Goal: Information Seeking & Learning: Understand process/instructions

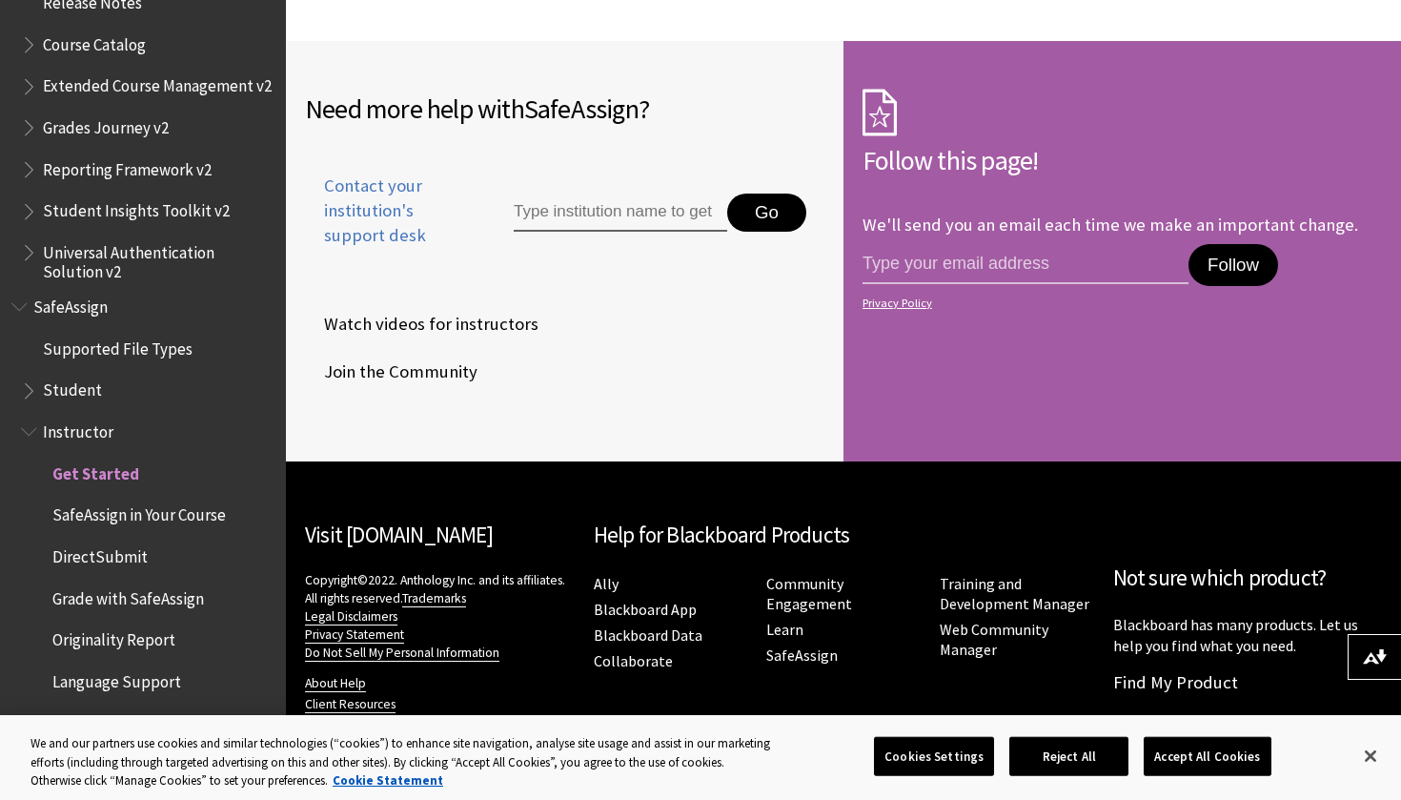
scroll to position [3006, 0]
click at [587, 197] on input "Type institution name to get support" at bounding box center [620, 213] width 213 height 38
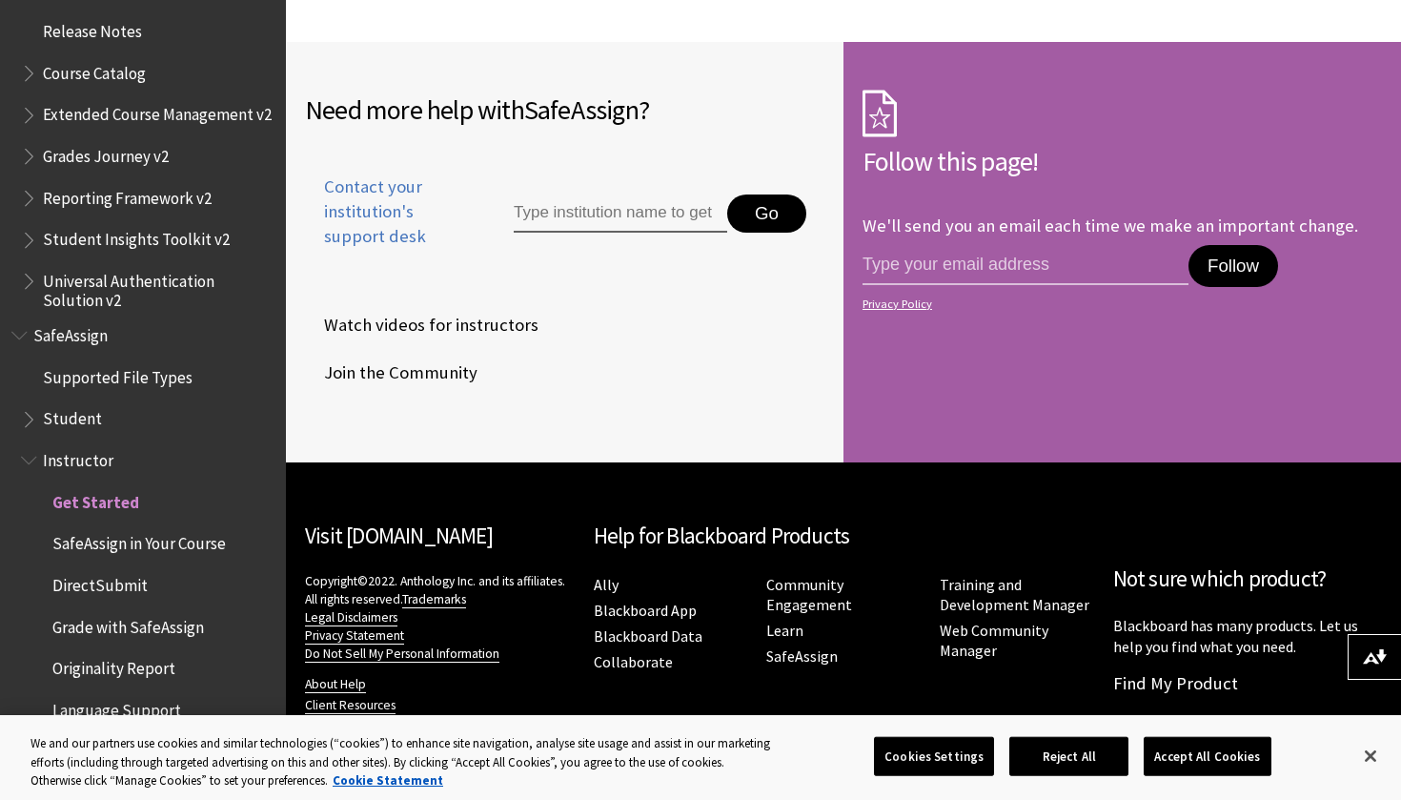
scroll to position [2103, 0]
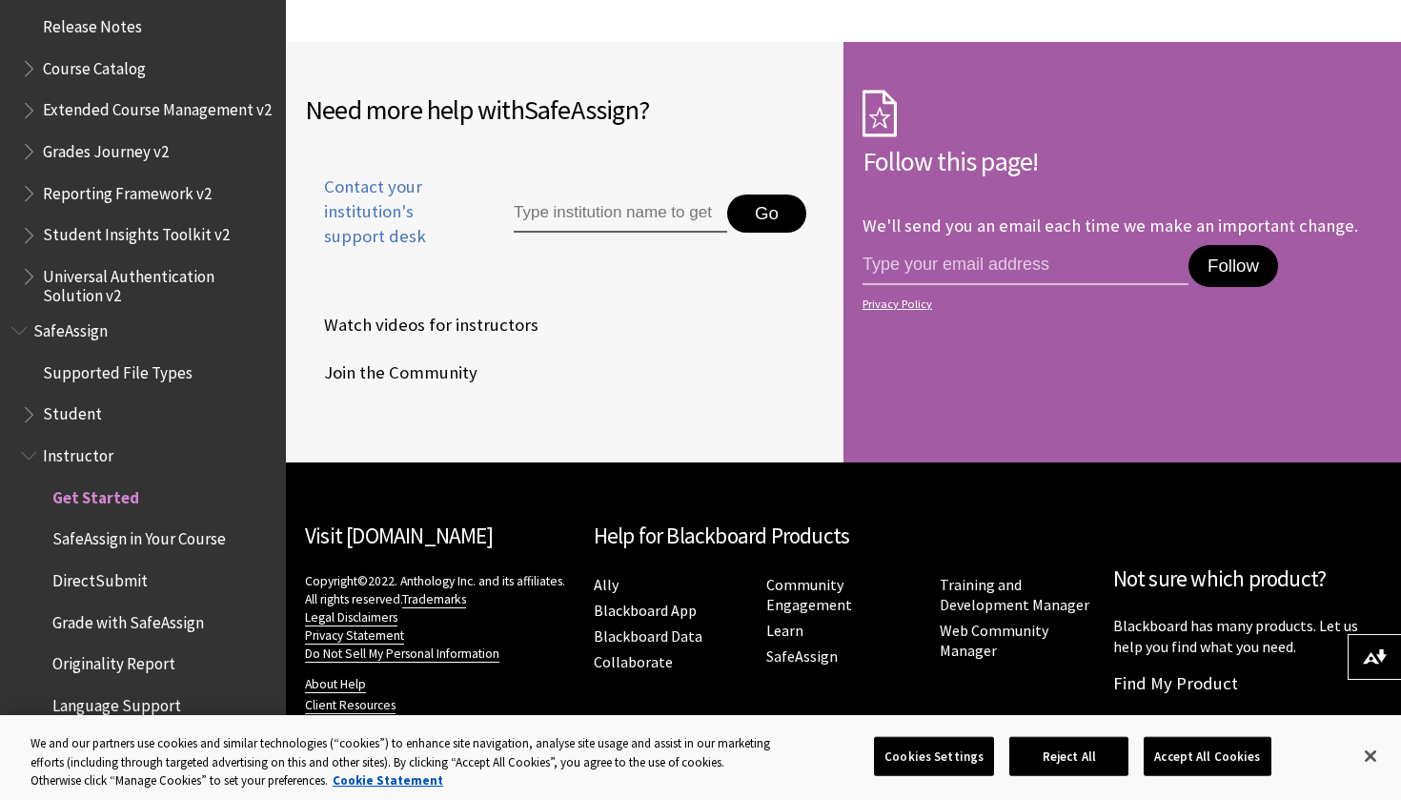
click at [112, 398] on span "Student" at bounding box center [147, 414] width 253 height 32
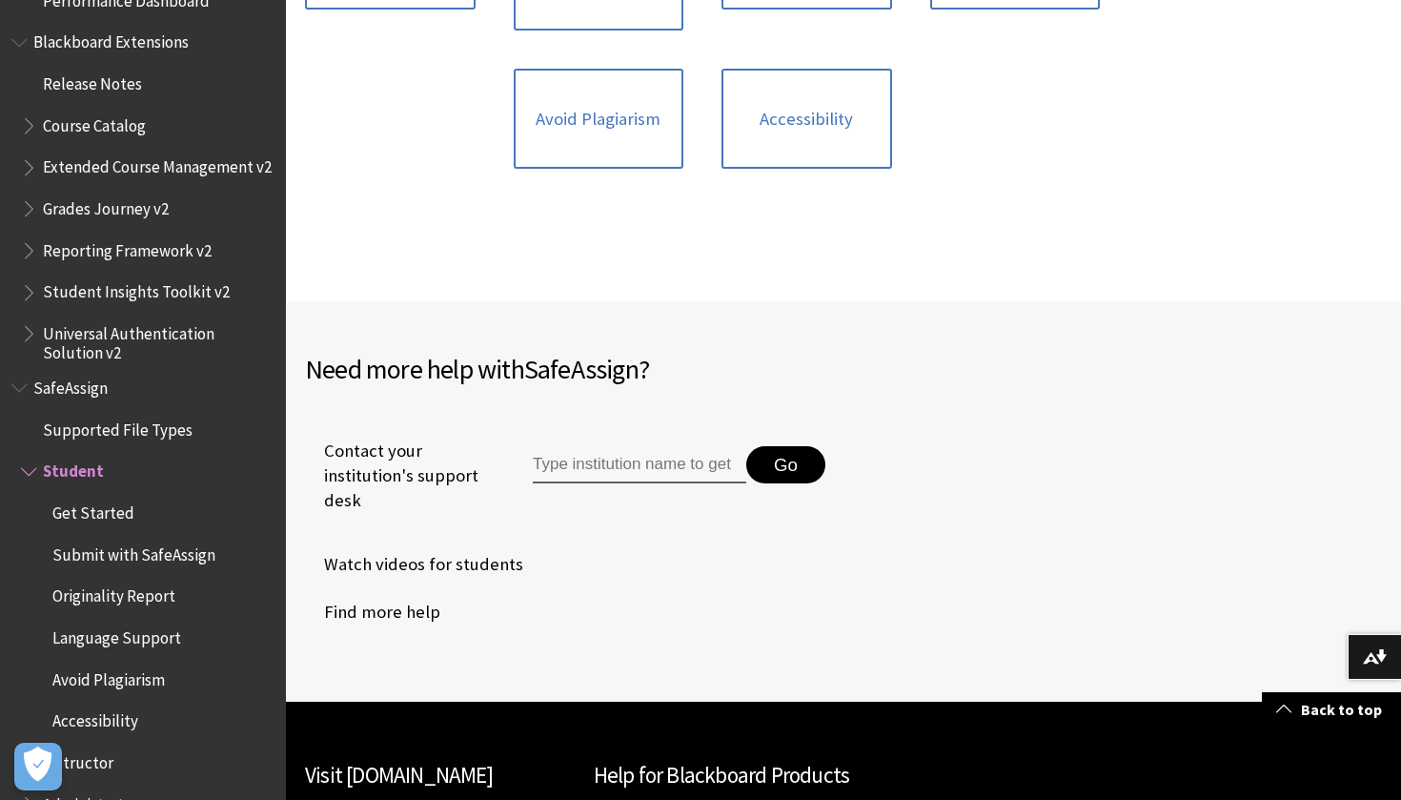
scroll to position [2045, 0]
click at [138, 497] on span "Get Started" at bounding box center [152, 513] width 244 height 32
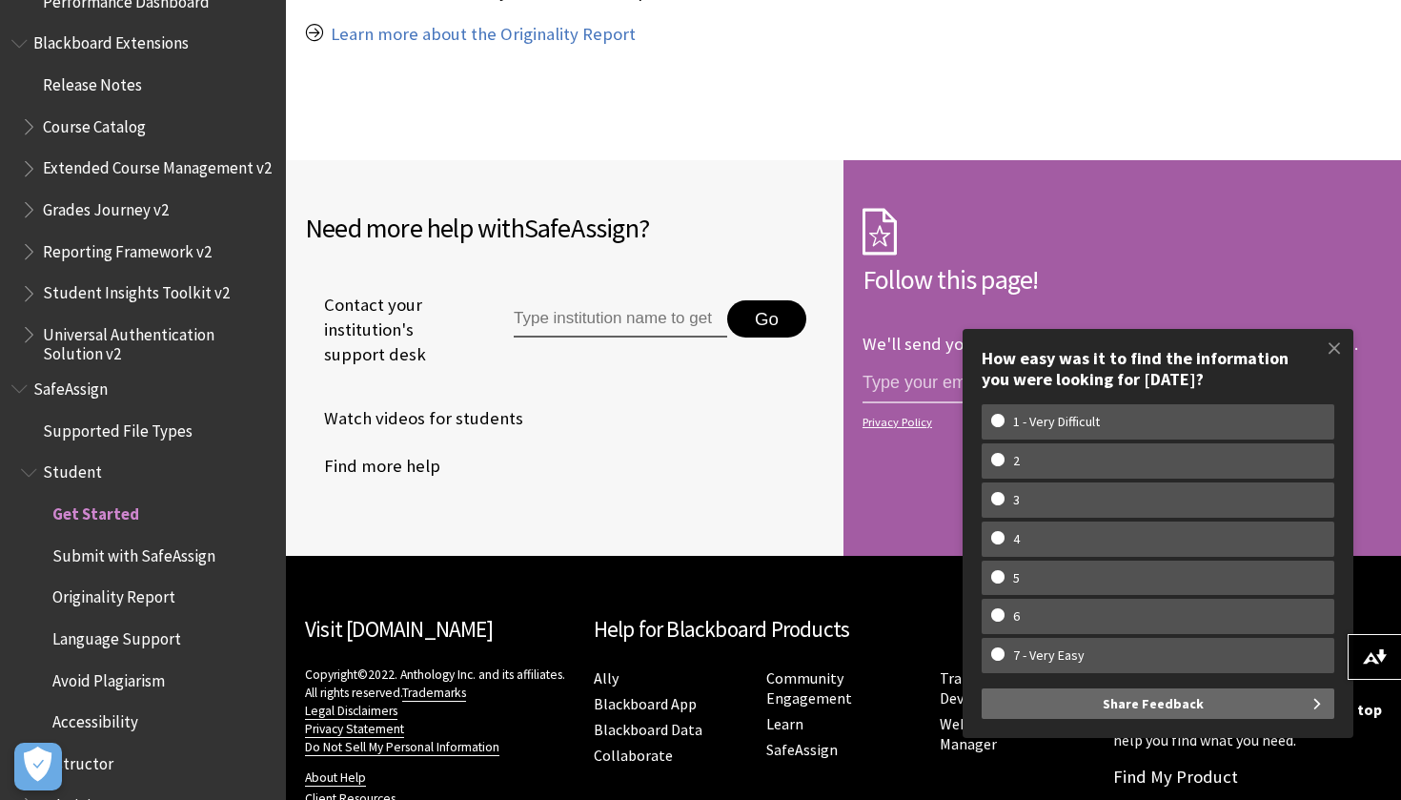
scroll to position [1765, 0]
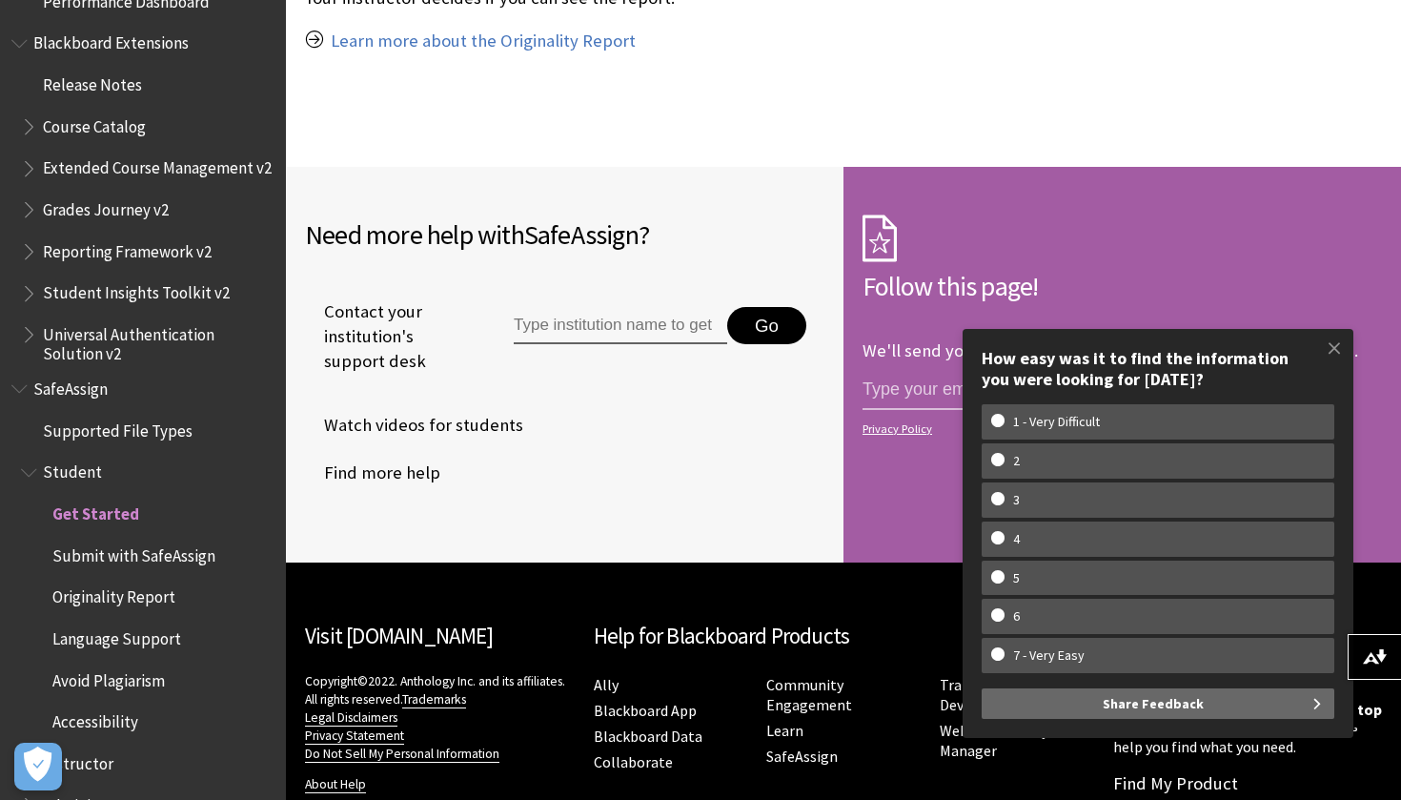
click at [603, 318] on input "Type institution name to get support" at bounding box center [620, 326] width 213 height 38
paste input "Learning Styles and Personality Type I decided on visual and kinesthetic as my …"
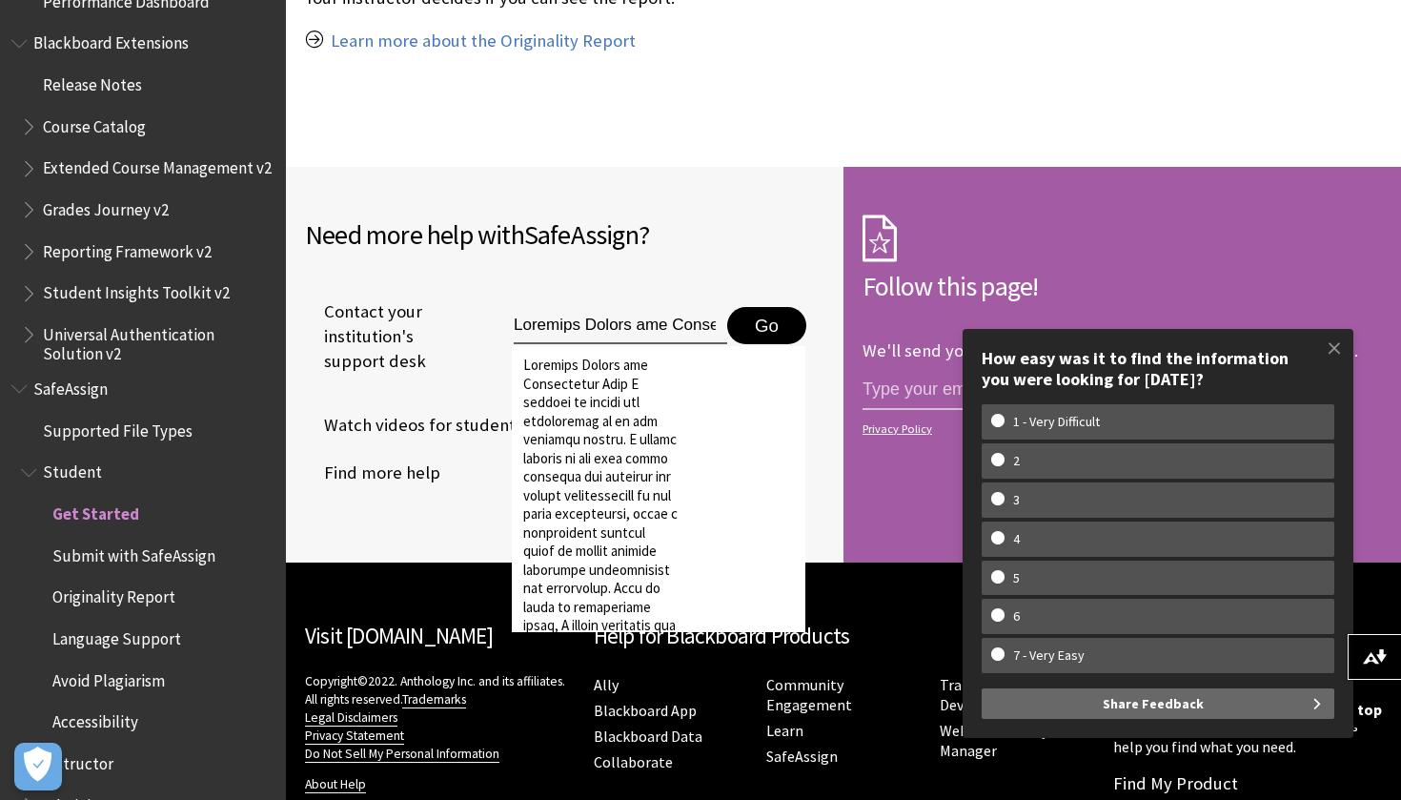
scroll to position [1766, 0]
type input "Learning Styles and Personality Type I decided on visual and kinesthetic as my …"
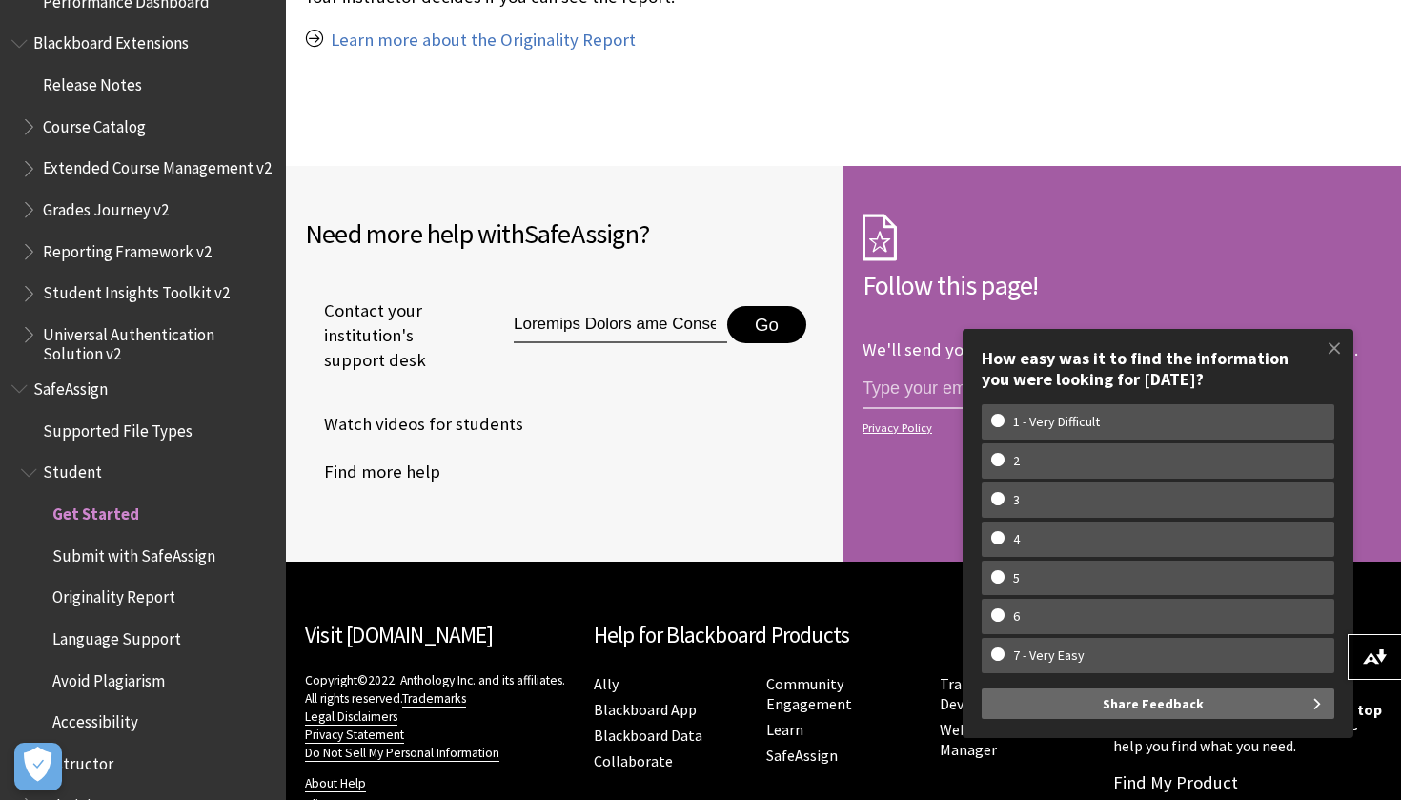
drag, startPoint x: 612, startPoint y: 327, endPoint x: 756, endPoint y: 315, distance: 144.4
click at [756, 315] on button "Go" at bounding box center [766, 325] width 79 height 38
click at [1337, 359] on span at bounding box center [1334, 348] width 40 height 40
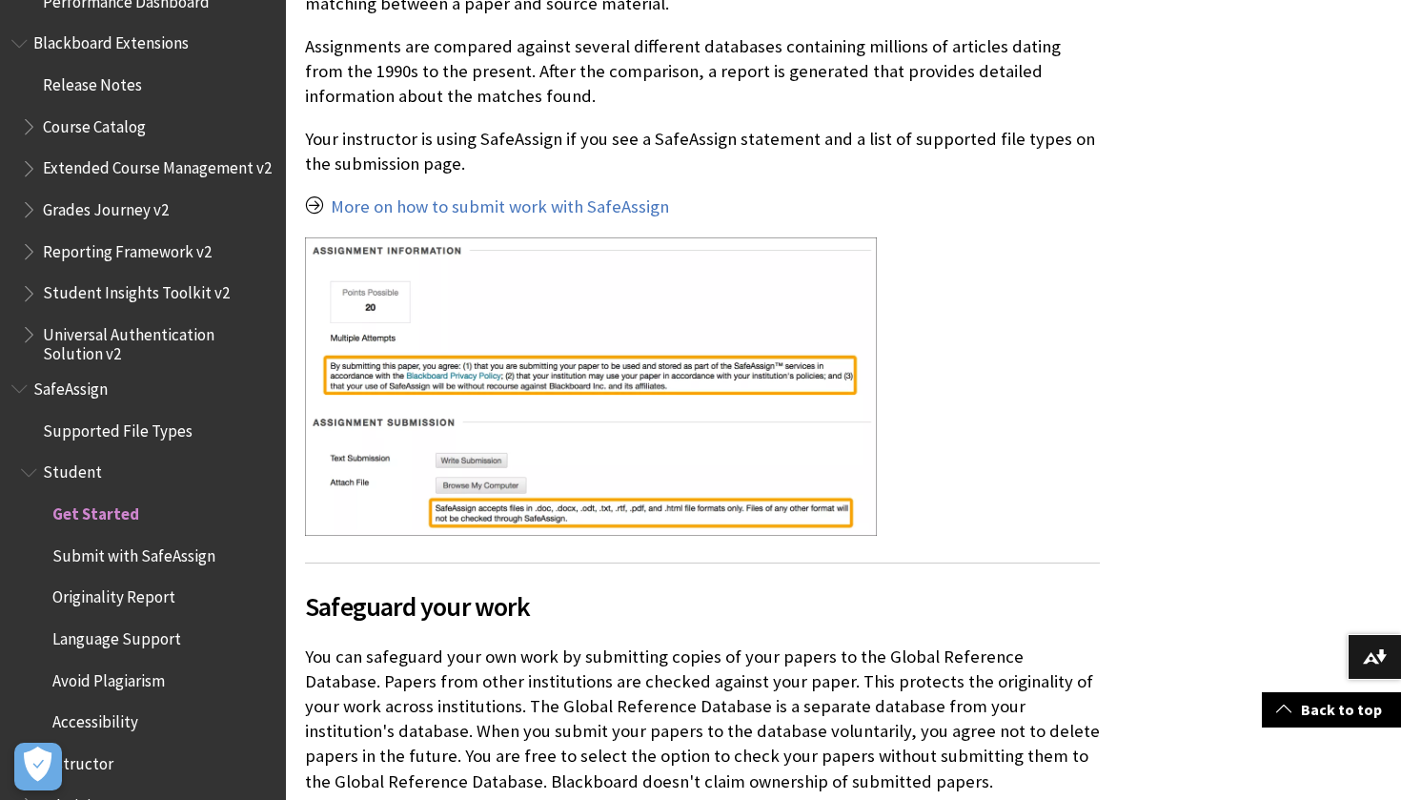
scroll to position [668, 0]
click at [121, 539] on span "Submit with SafeAssign" at bounding box center [133, 552] width 163 height 26
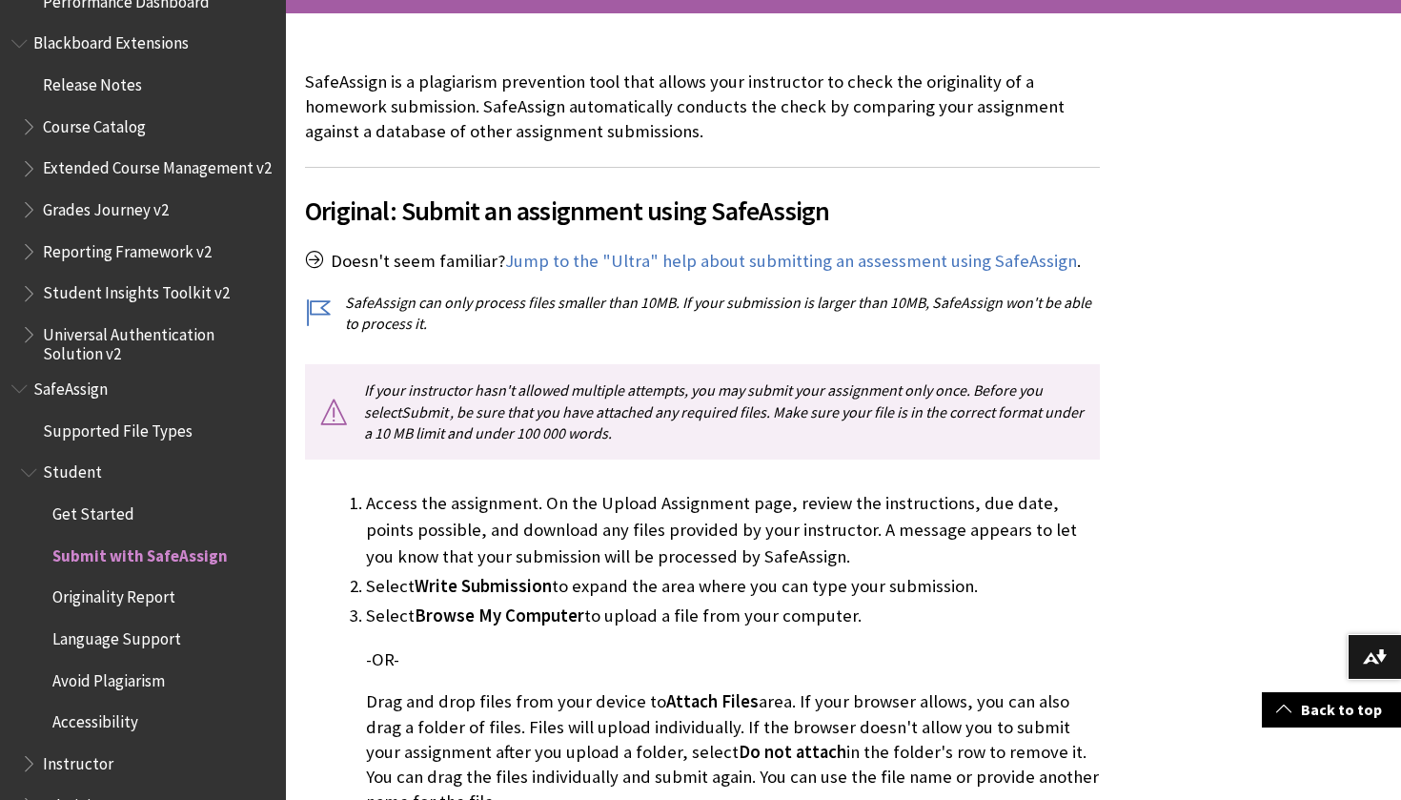
scroll to position [386, 0]
click at [202, 581] on span "Originality Report" at bounding box center [152, 597] width 244 height 32
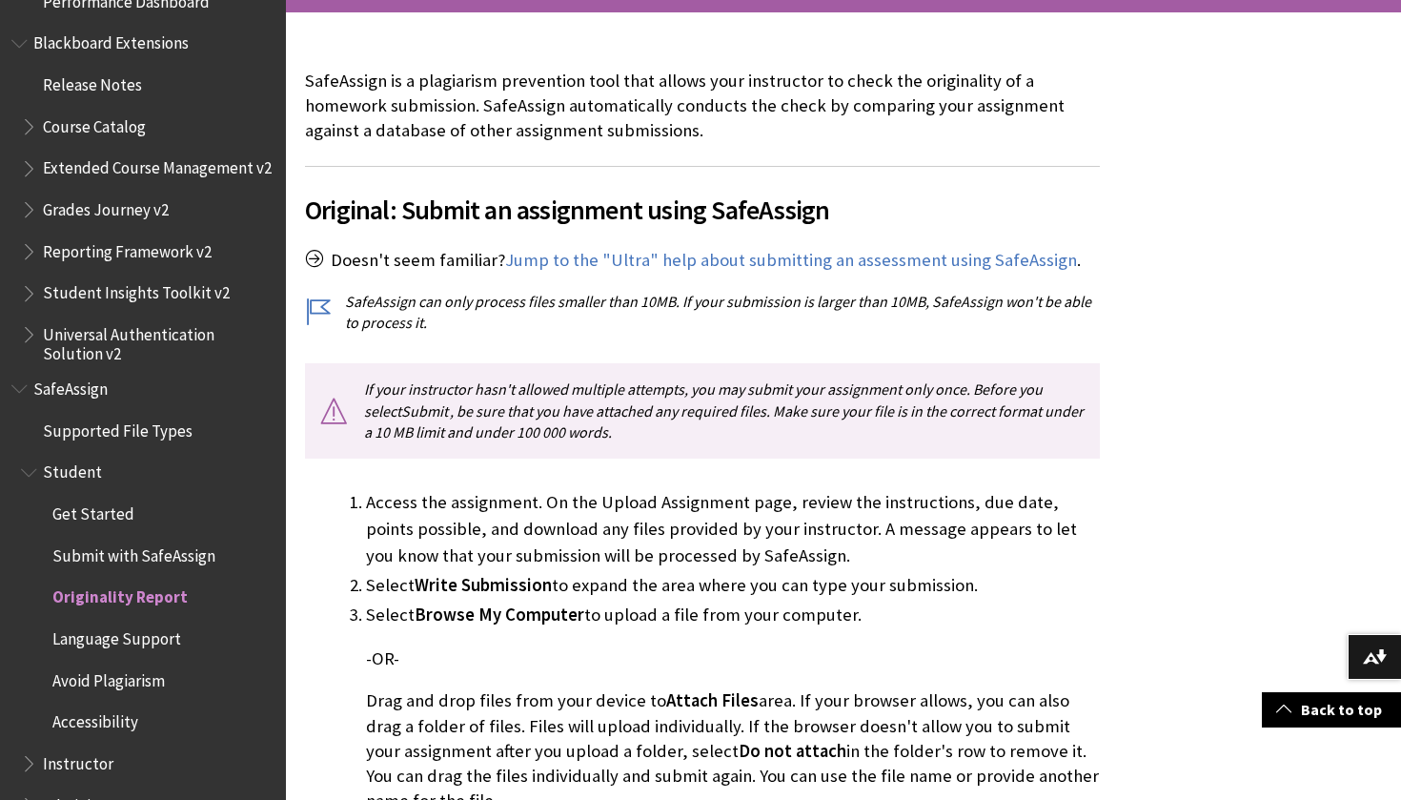
click at [102, 622] on span "Language Support" at bounding box center [116, 635] width 129 height 26
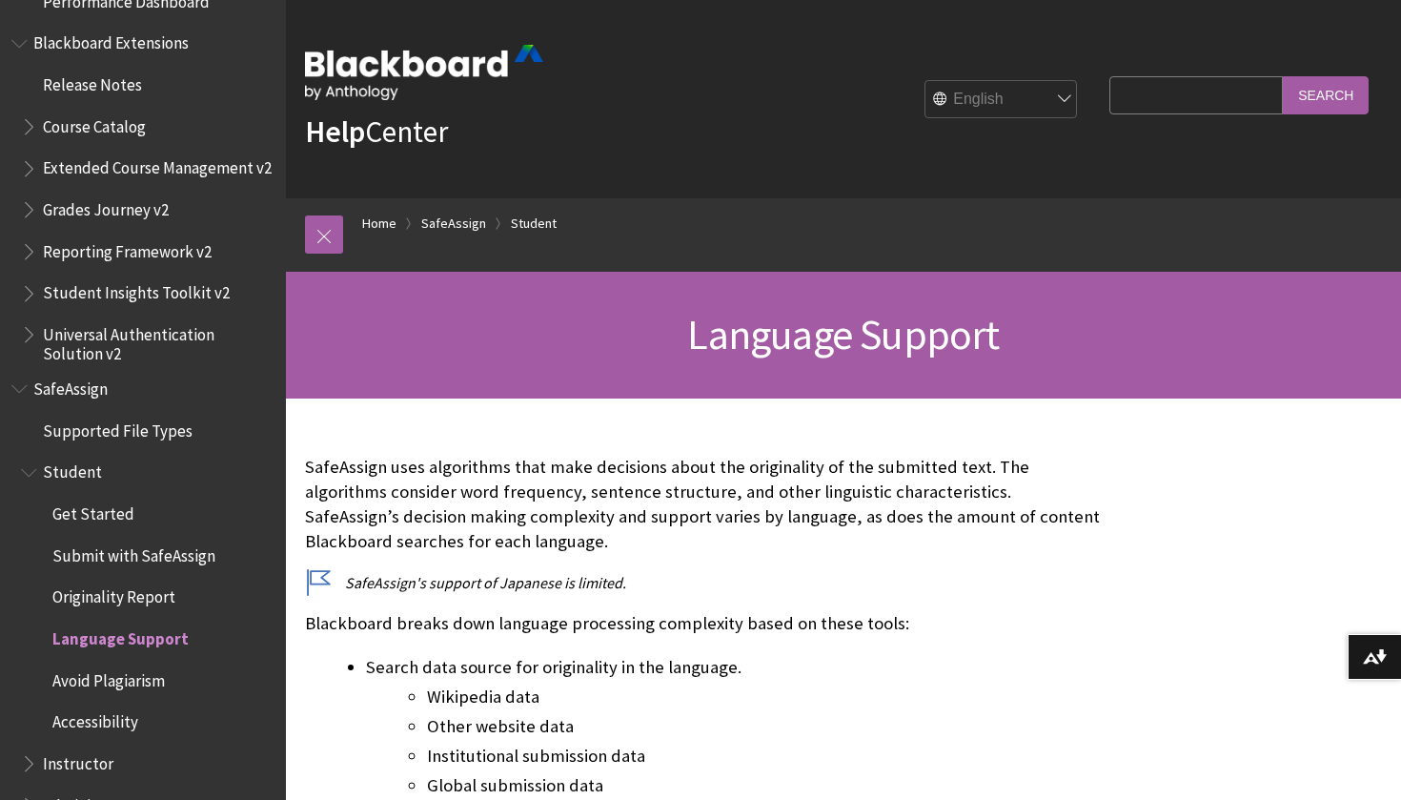
scroll to position [24, 0]
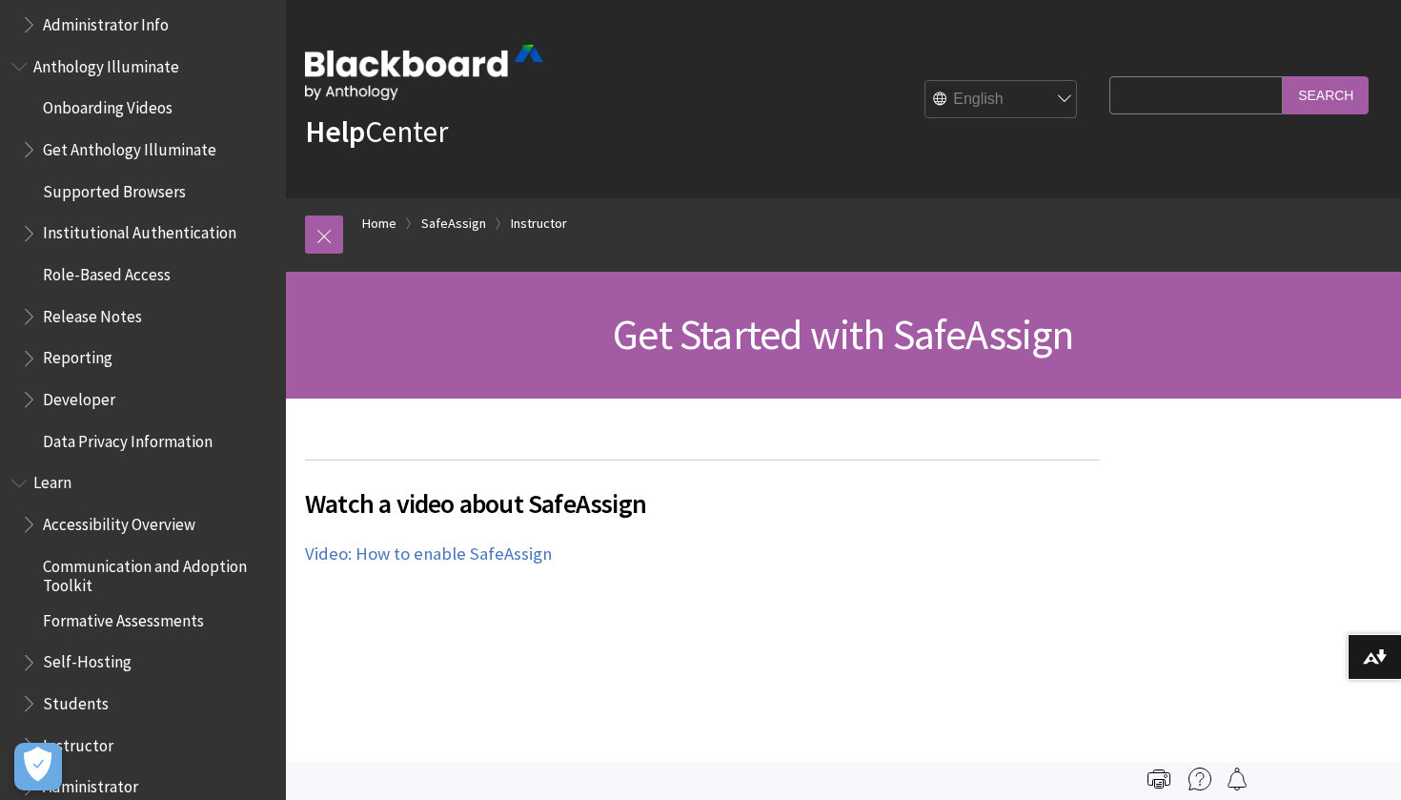
click at [1160, 99] on input "Search Query" at bounding box center [1195, 94] width 173 height 37
click at [444, 216] on link "SafeAssign" at bounding box center [453, 224] width 65 height 24
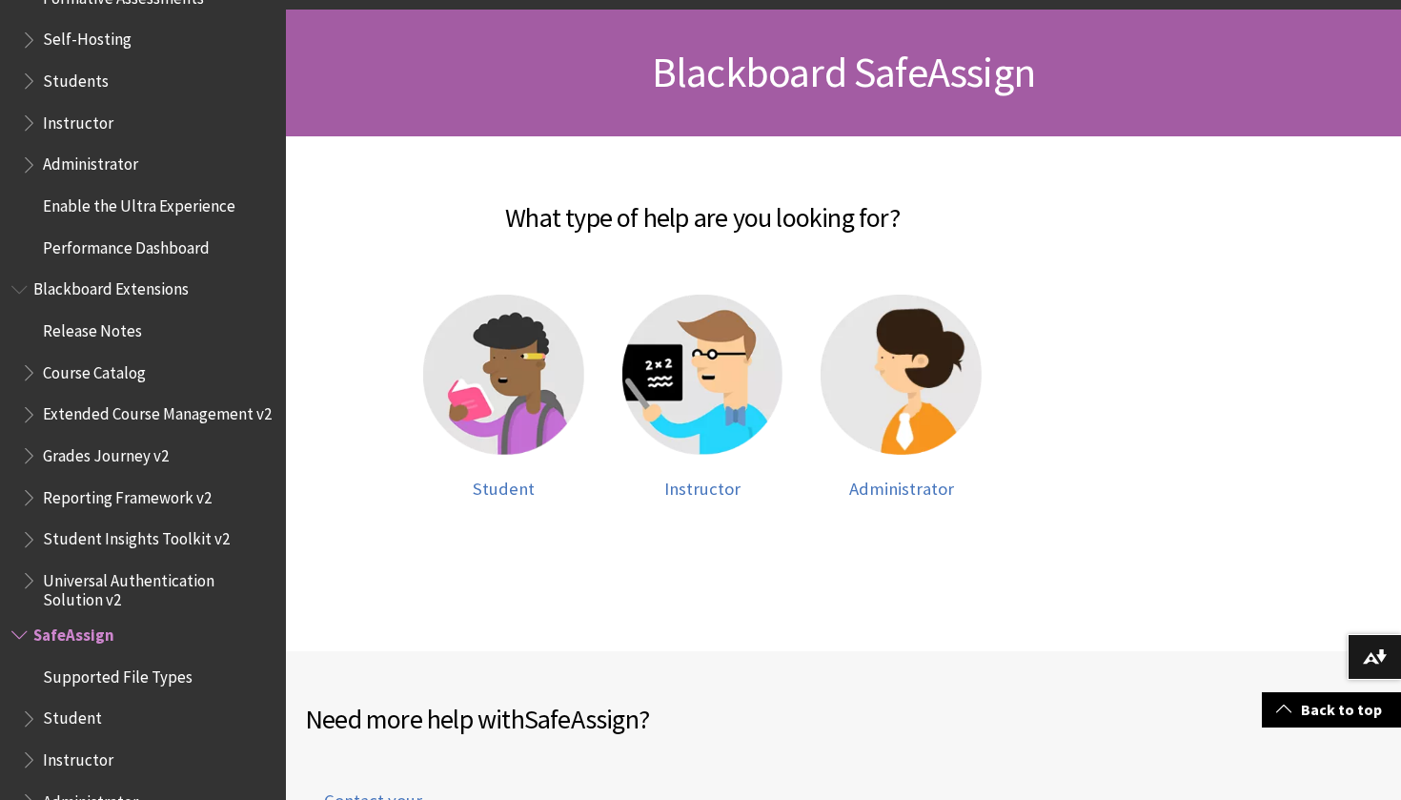
scroll to position [267, 0]
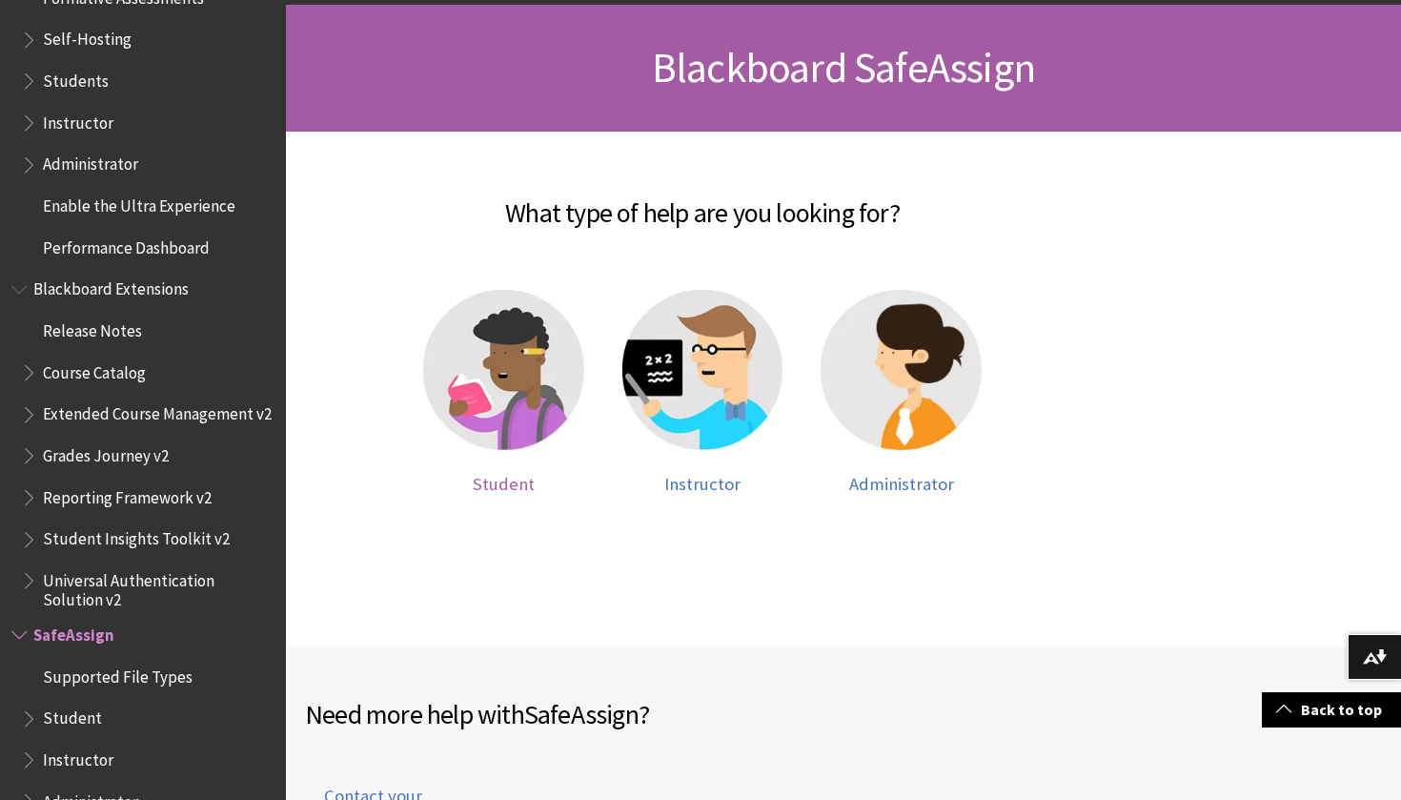
click at [497, 428] on img at bounding box center [503, 370] width 161 height 161
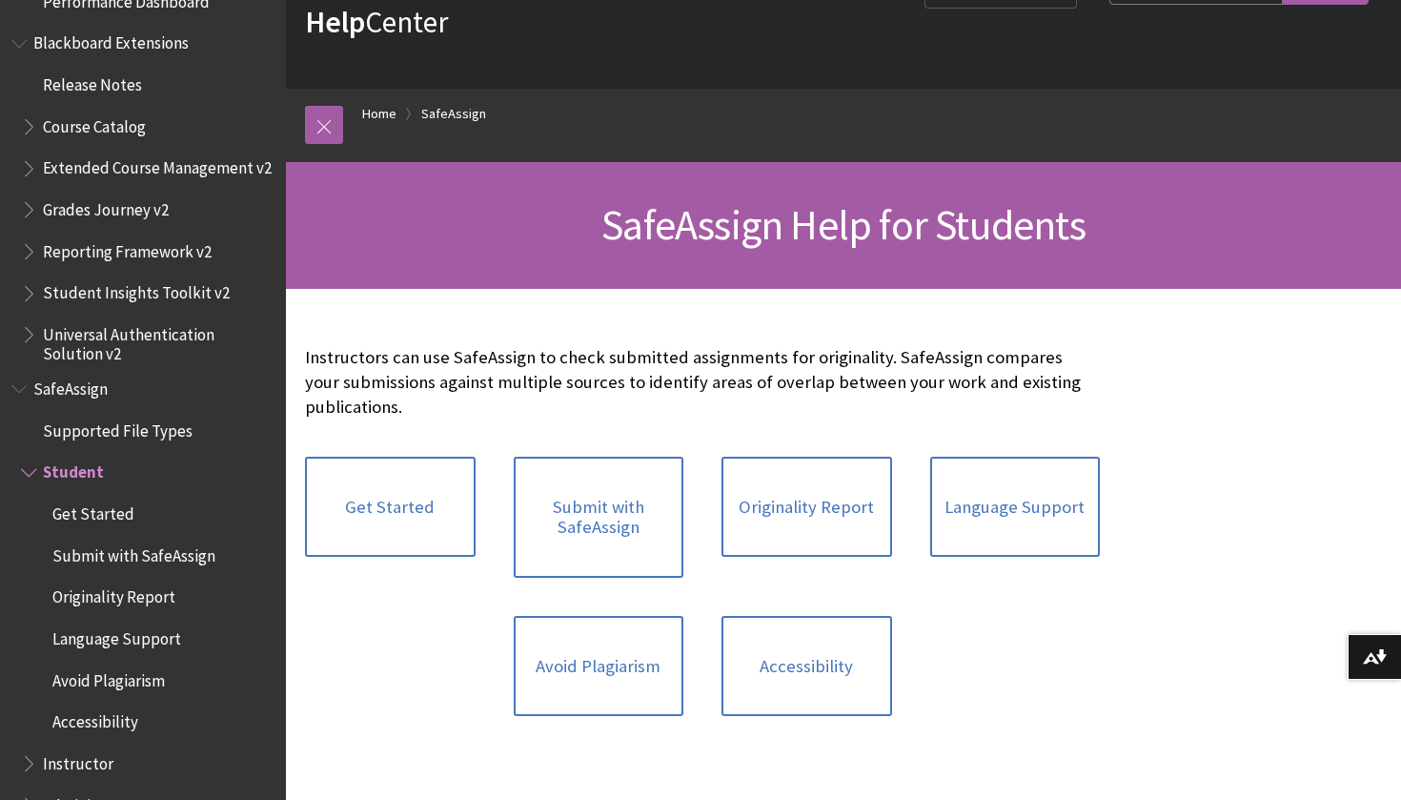
scroll to position [117, 0]
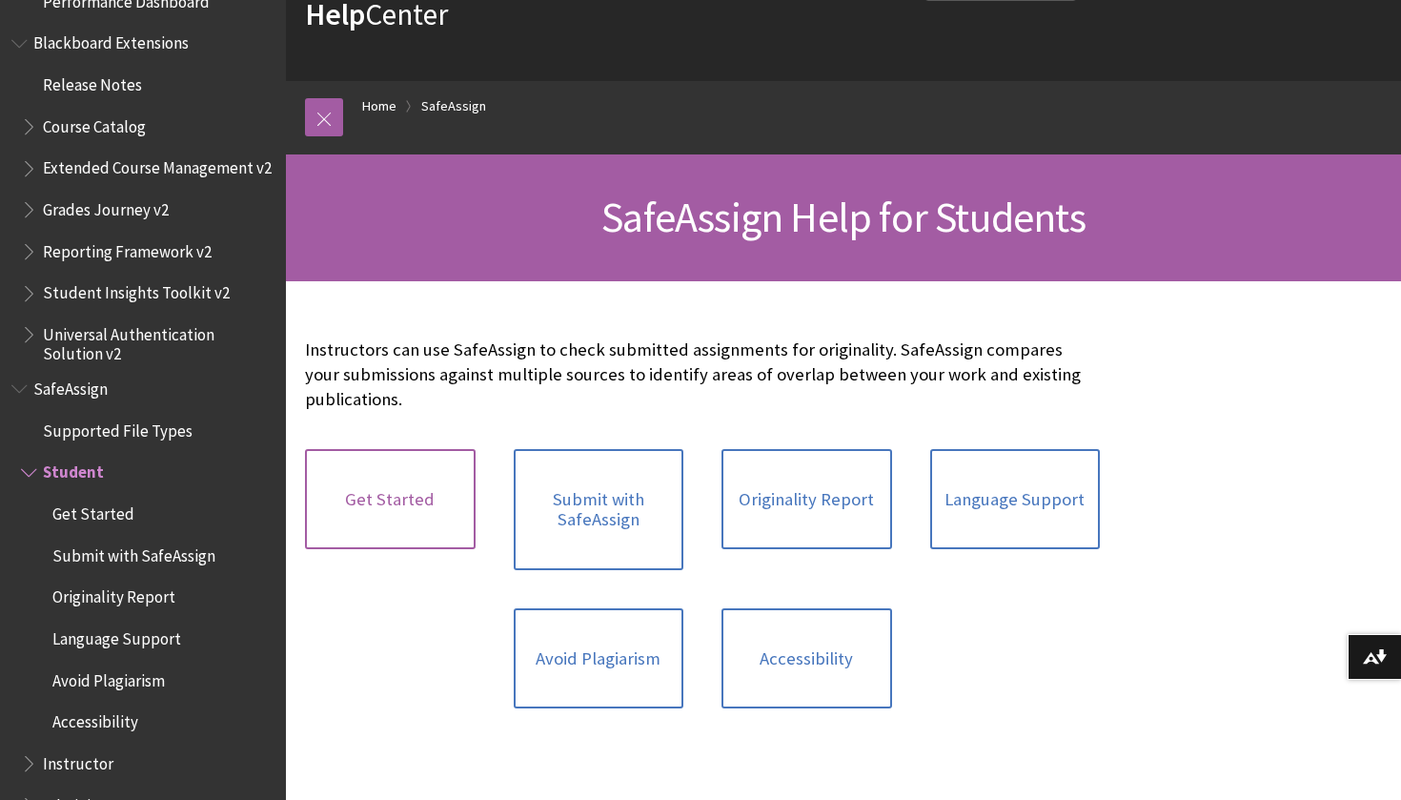
click at [427, 487] on link "Get Started" at bounding box center [390, 499] width 171 height 101
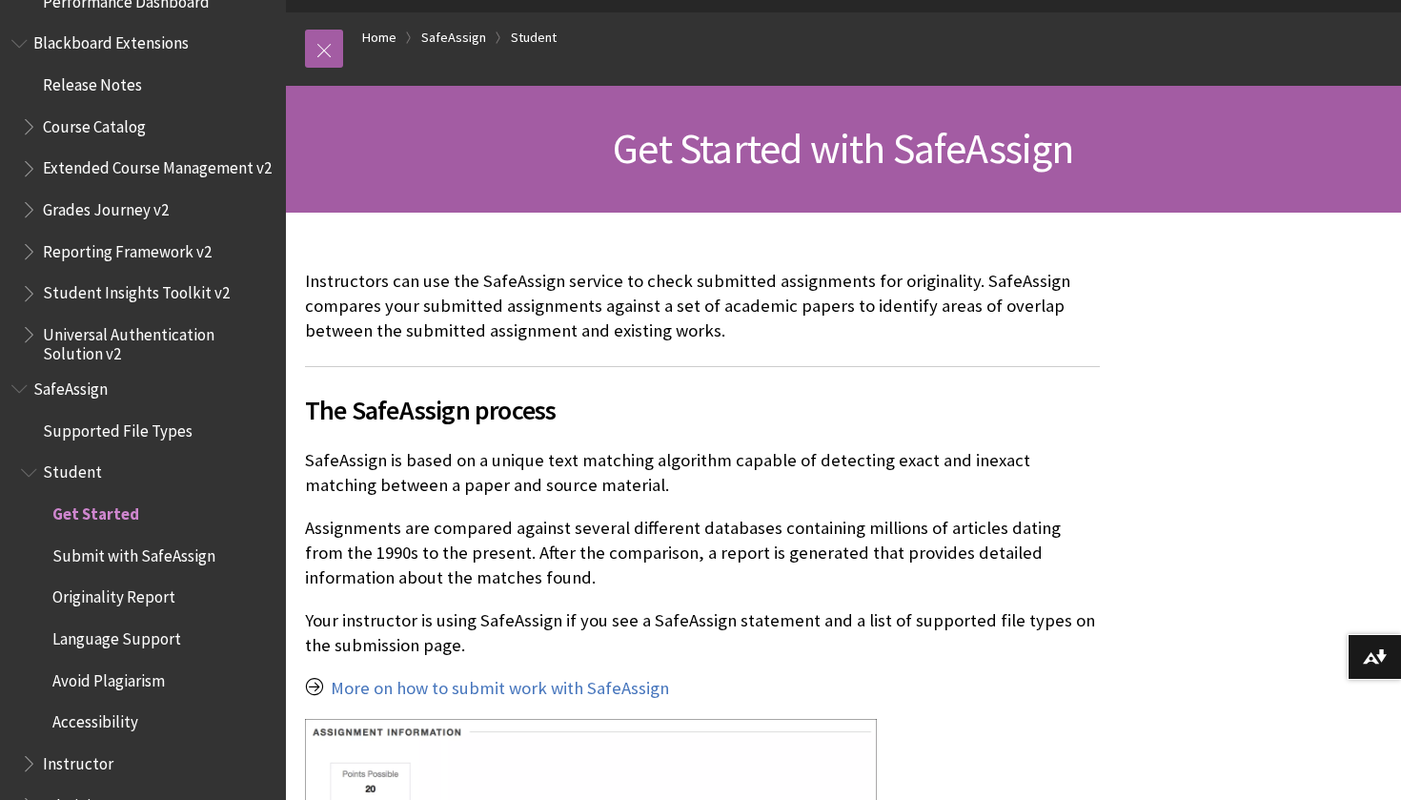
scroll to position [187, 0]
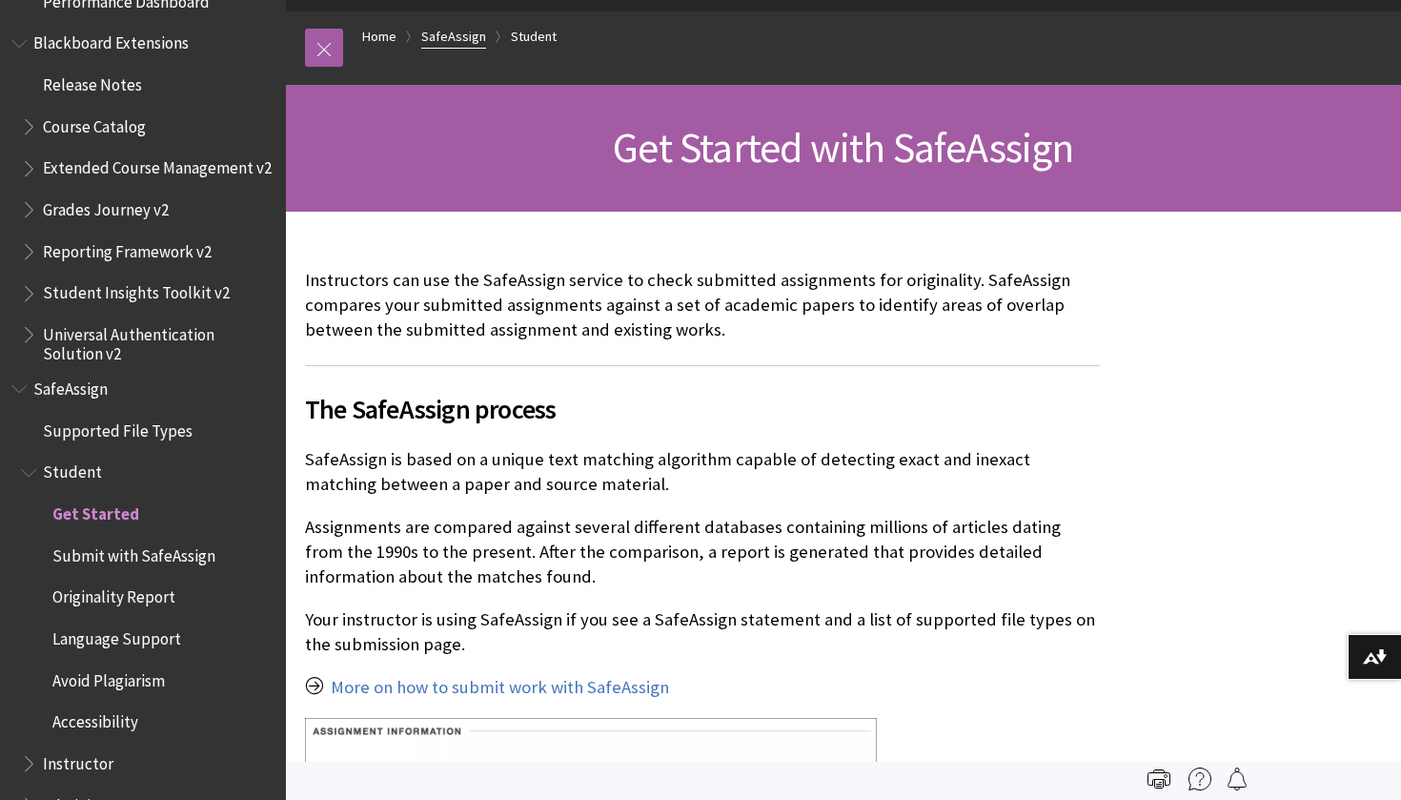
click at [475, 37] on link "SafeAssign" at bounding box center [453, 37] width 65 height 24
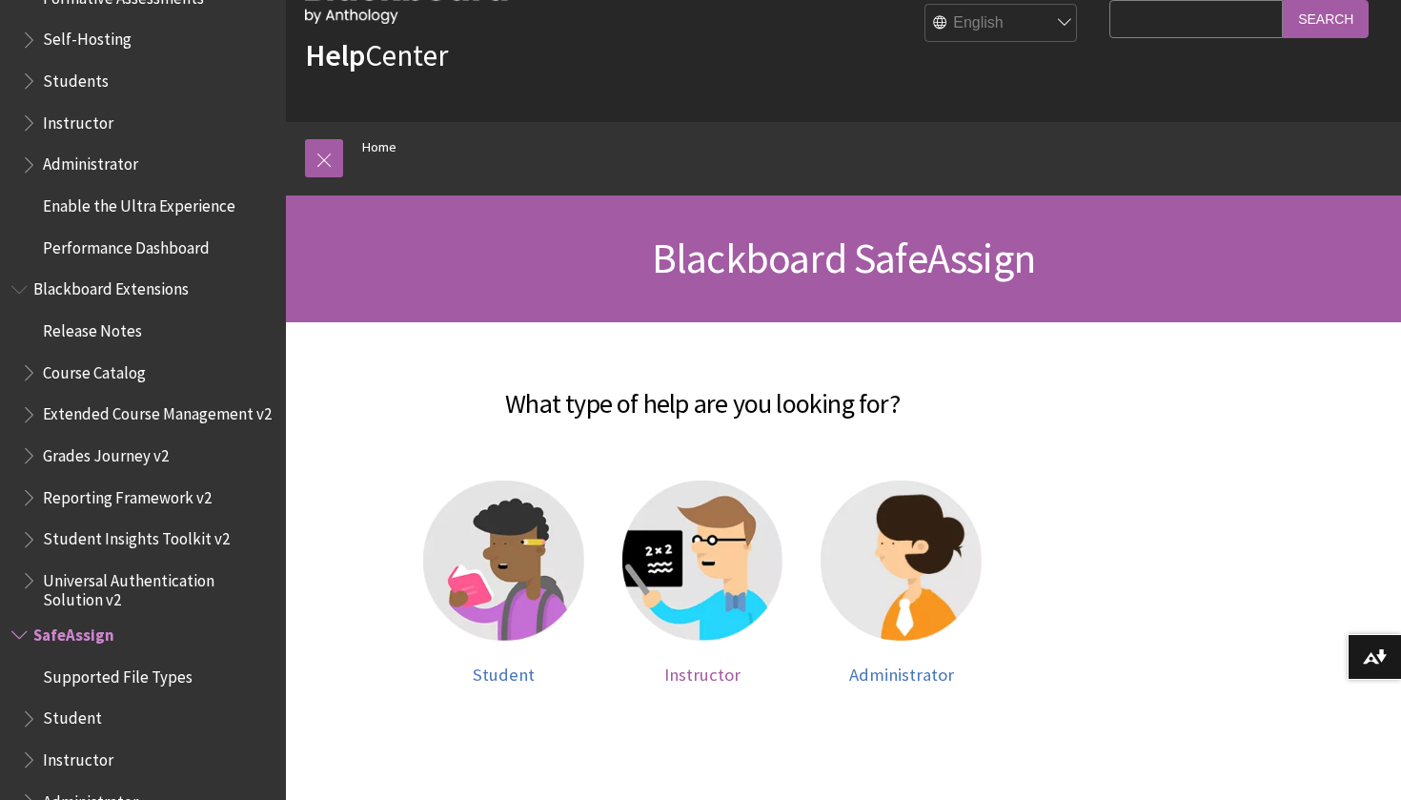
scroll to position [81, 0]
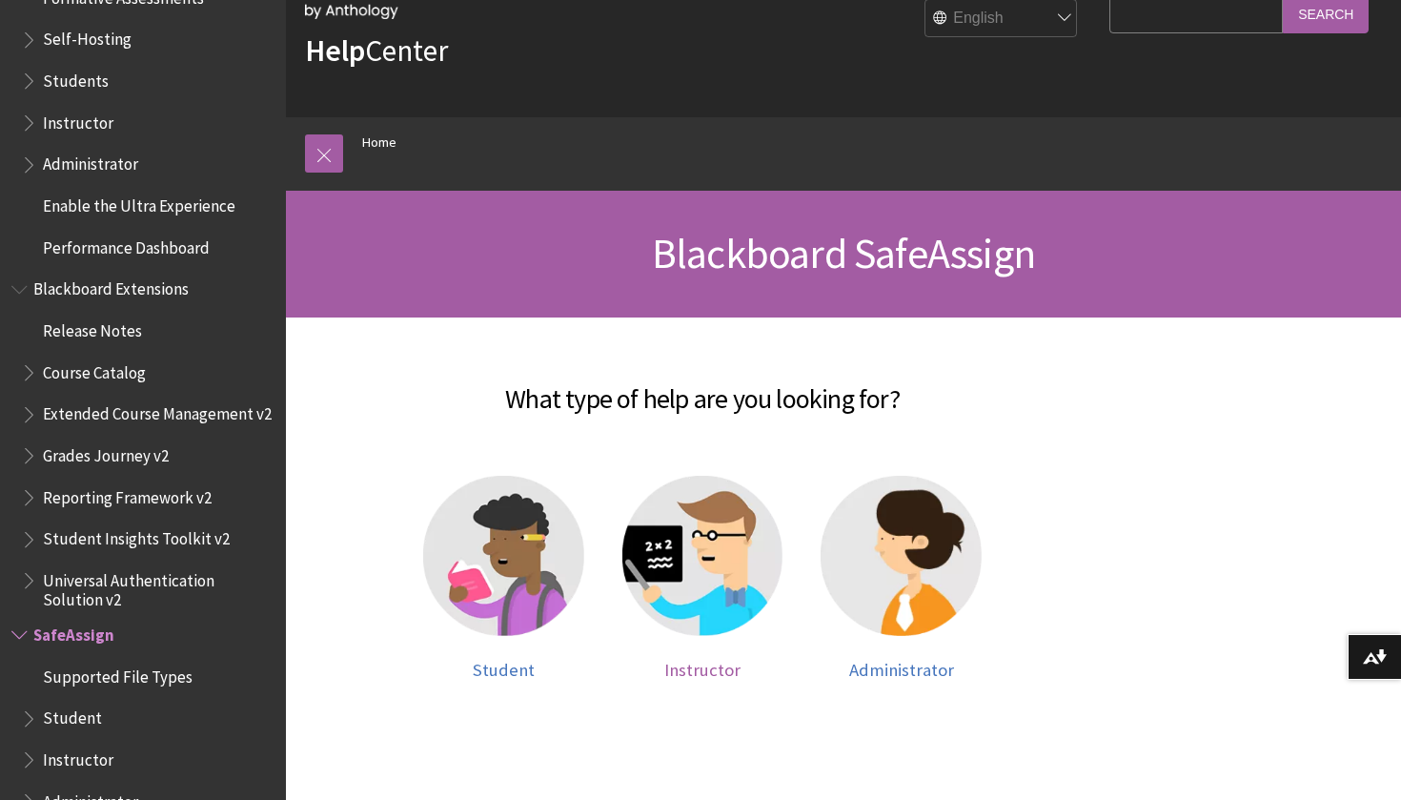
click at [663, 564] on img at bounding box center [702, 556] width 161 height 161
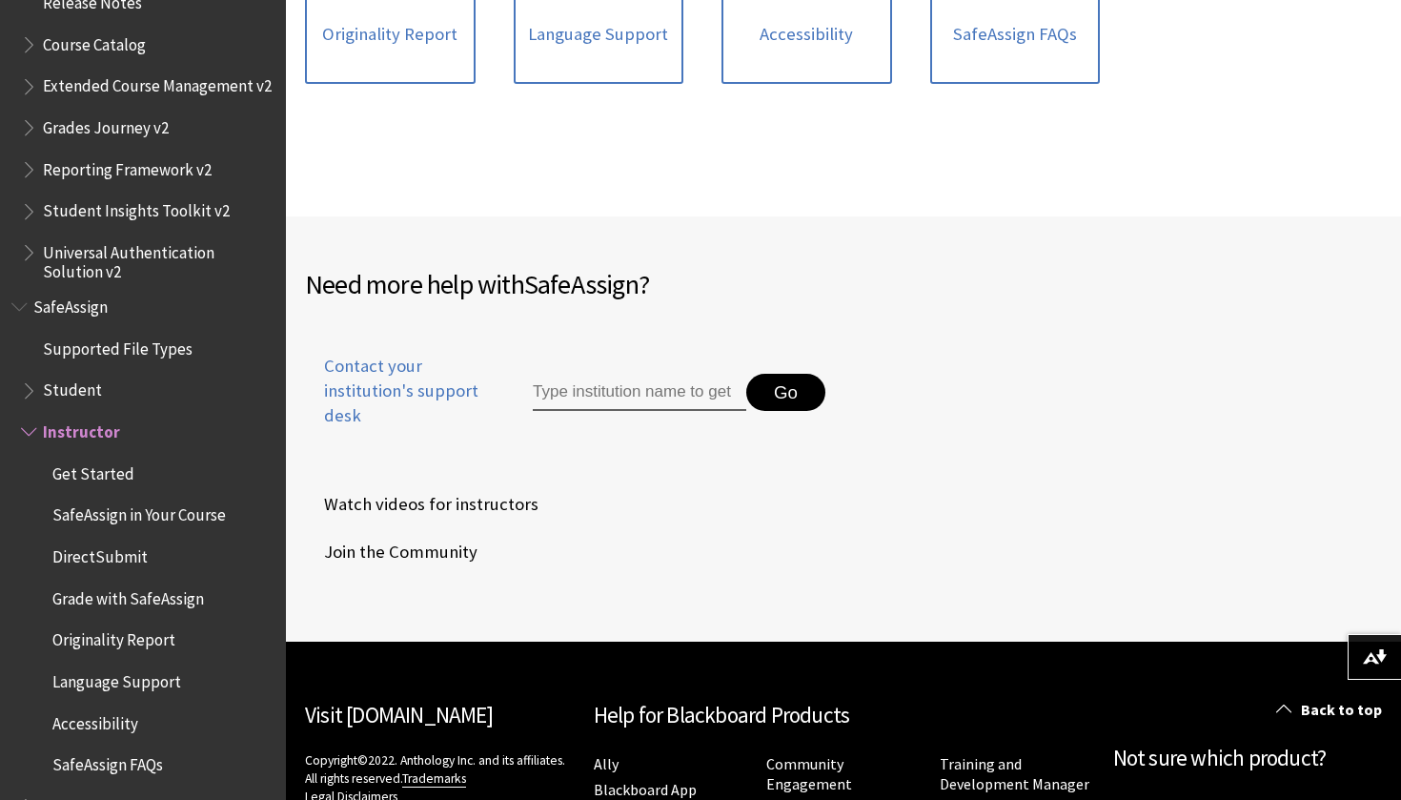
scroll to position [743, 0]
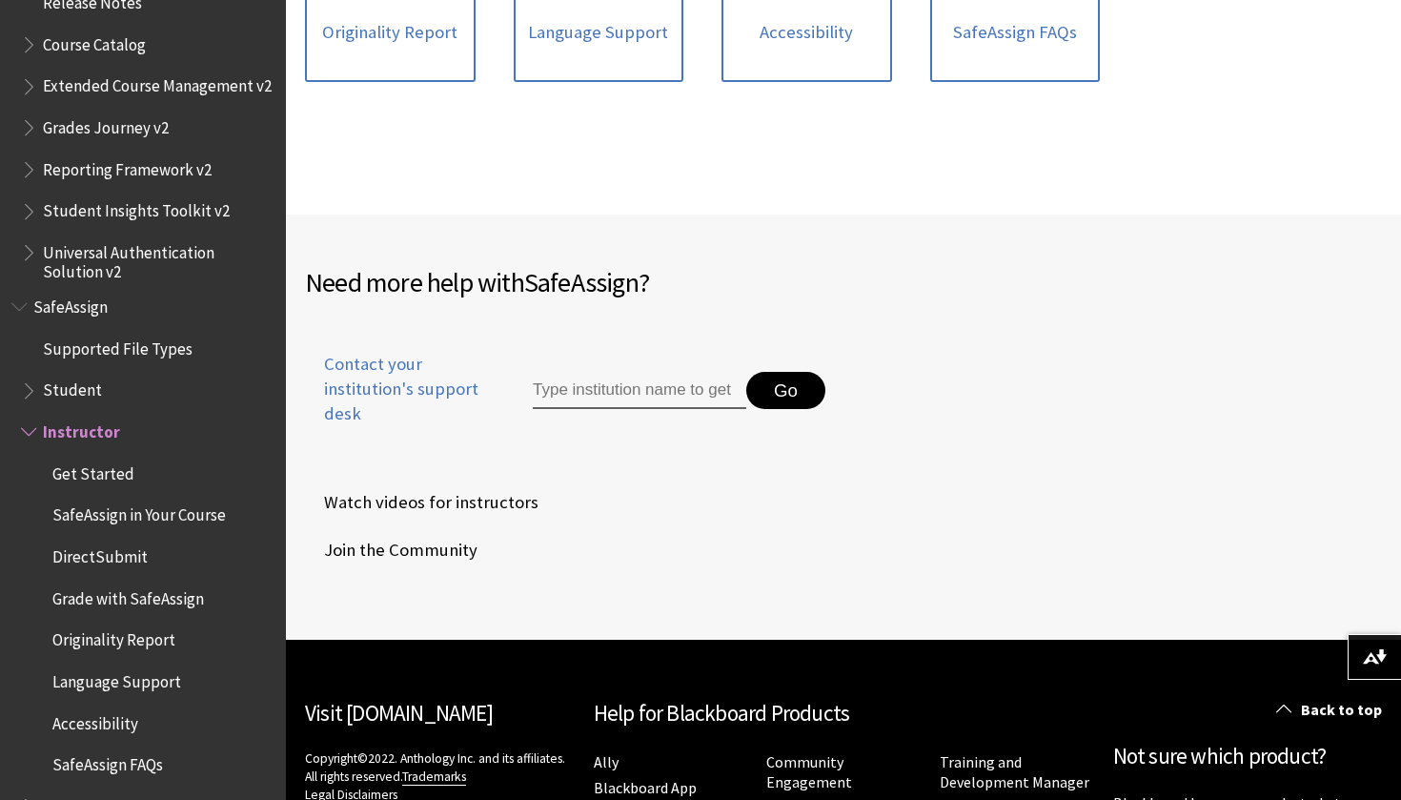
click at [669, 390] on input "Type institution name to get support" at bounding box center [639, 391] width 213 height 38
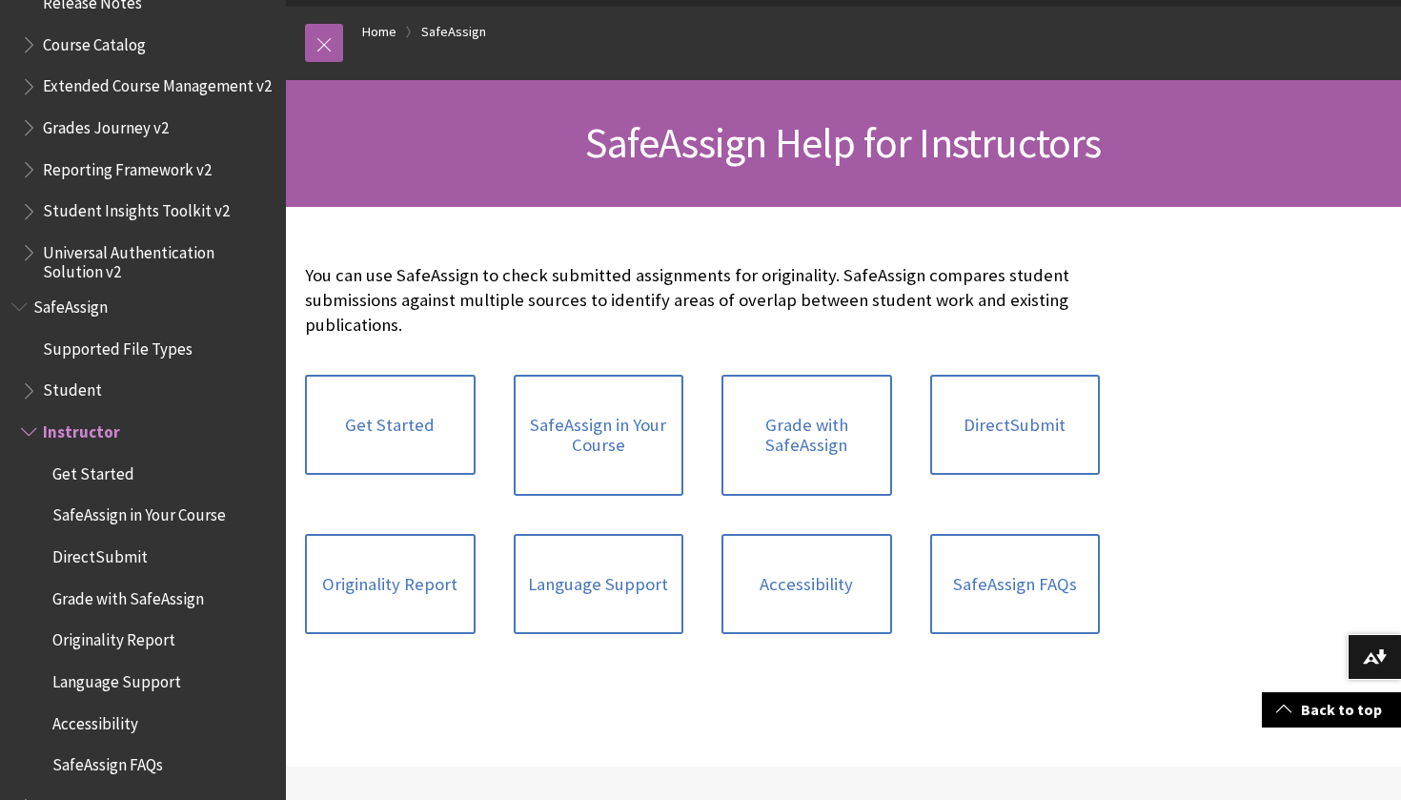
scroll to position [176, 0]
